Goal: Browse casually

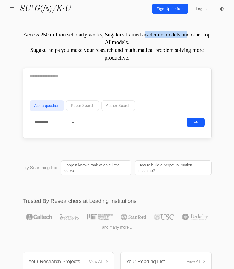
drag, startPoint x: 0, startPoint y: 0, endPoint x: 108, endPoint y: 34, distance: 113.0
click at [108, 34] on p "Access 250 million scholarly works, Sugaku's trained academic models and other …" at bounding box center [117, 46] width 188 height 31
drag, startPoint x: 108, startPoint y: 34, endPoint x: 123, endPoint y: 43, distance: 17.9
click at [123, 43] on p "Access 250 million scholarly works, Sugaku's trained academic models and other …" at bounding box center [117, 46] width 188 height 31
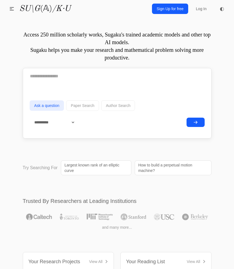
click at [123, 43] on p "Access 250 million scholarly works, Sugaku's trained academic models and other …" at bounding box center [117, 46] width 188 height 31
drag, startPoint x: 123, startPoint y: 43, endPoint x: 123, endPoint y: 57, distance: 13.4
click at [123, 57] on p "Access 250 million scholarly works, Sugaku's trained academic models and other …" at bounding box center [117, 46] width 188 height 31
click at [11, 12] on div "Questions Chat Projects Reading List Blog" at bounding box center [11, 8] width 15 height 11
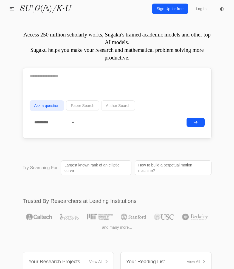
click at [12, 8] on div "Questions Chat Projects Reading List Blog" at bounding box center [11, 8] width 15 height 11
click at [221, 9] on span "◐" at bounding box center [221, 8] width 4 height 5
click at [221, 11] on icon at bounding box center [221, 8] width 5 height 5
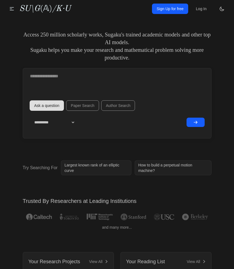
click at [221, 10] on icon at bounding box center [221, 8] width 5 height 5
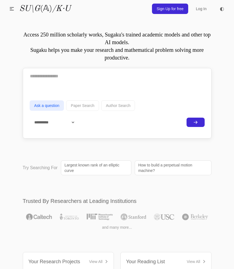
click at [221, 10] on span "◐" at bounding box center [221, 8] width 4 height 5
